Goal: Navigation & Orientation: Find specific page/section

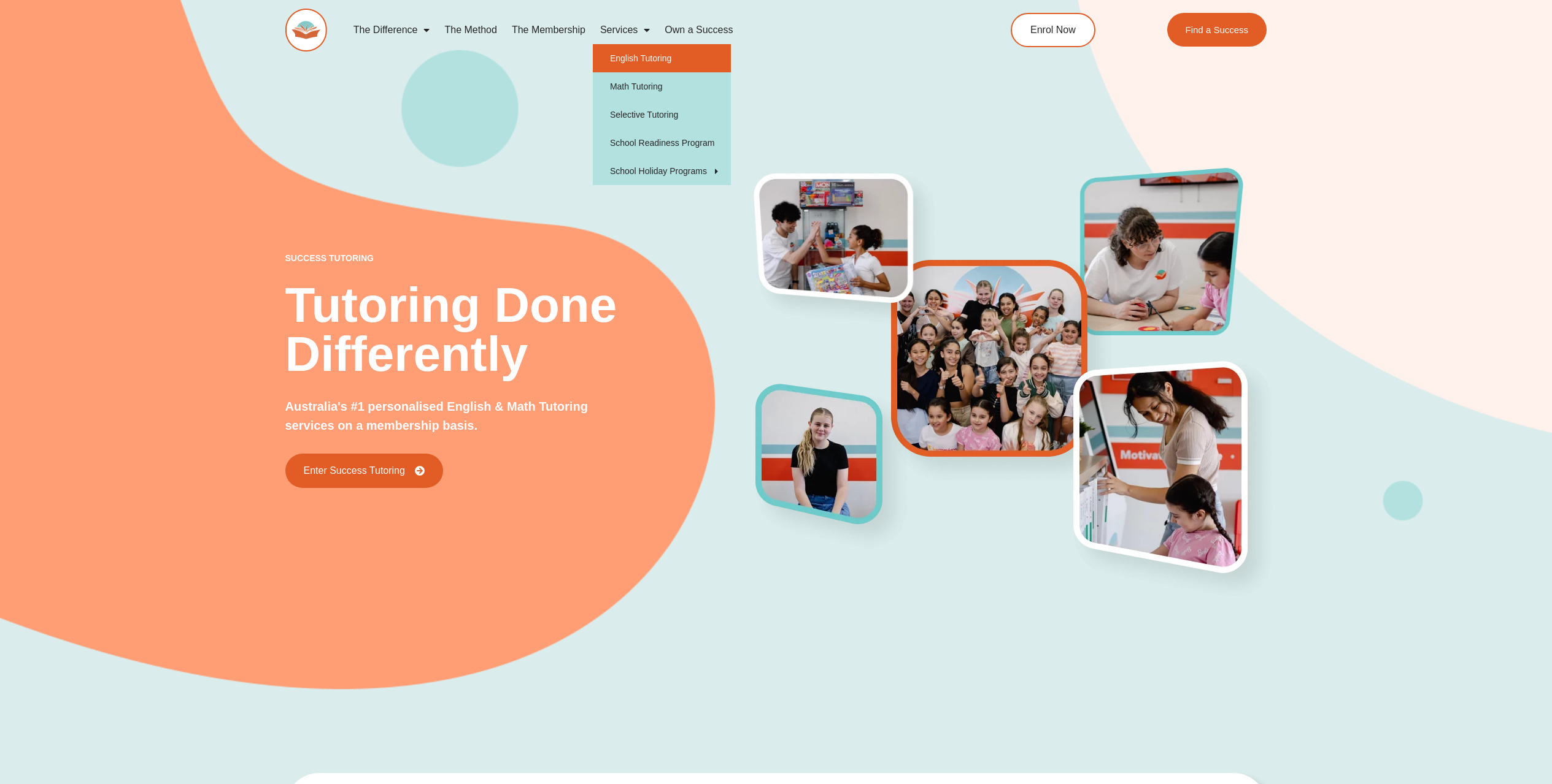
click at [654, 62] on link "English Tutoring" at bounding box center [661, 58] width 138 height 28
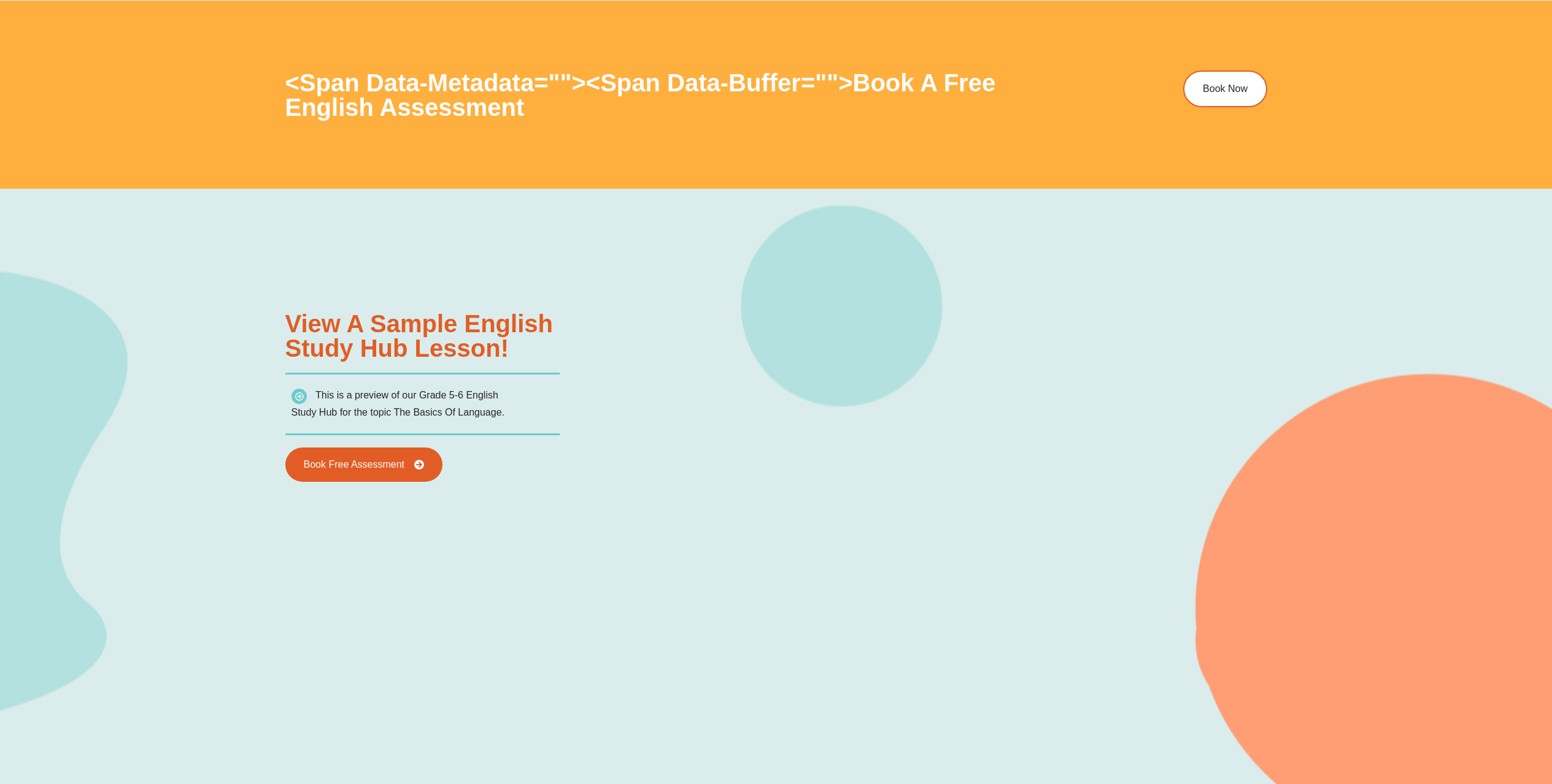
scroll to position [1700, 0]
